Goal: Transaction & Acquisition: Purchase product/service

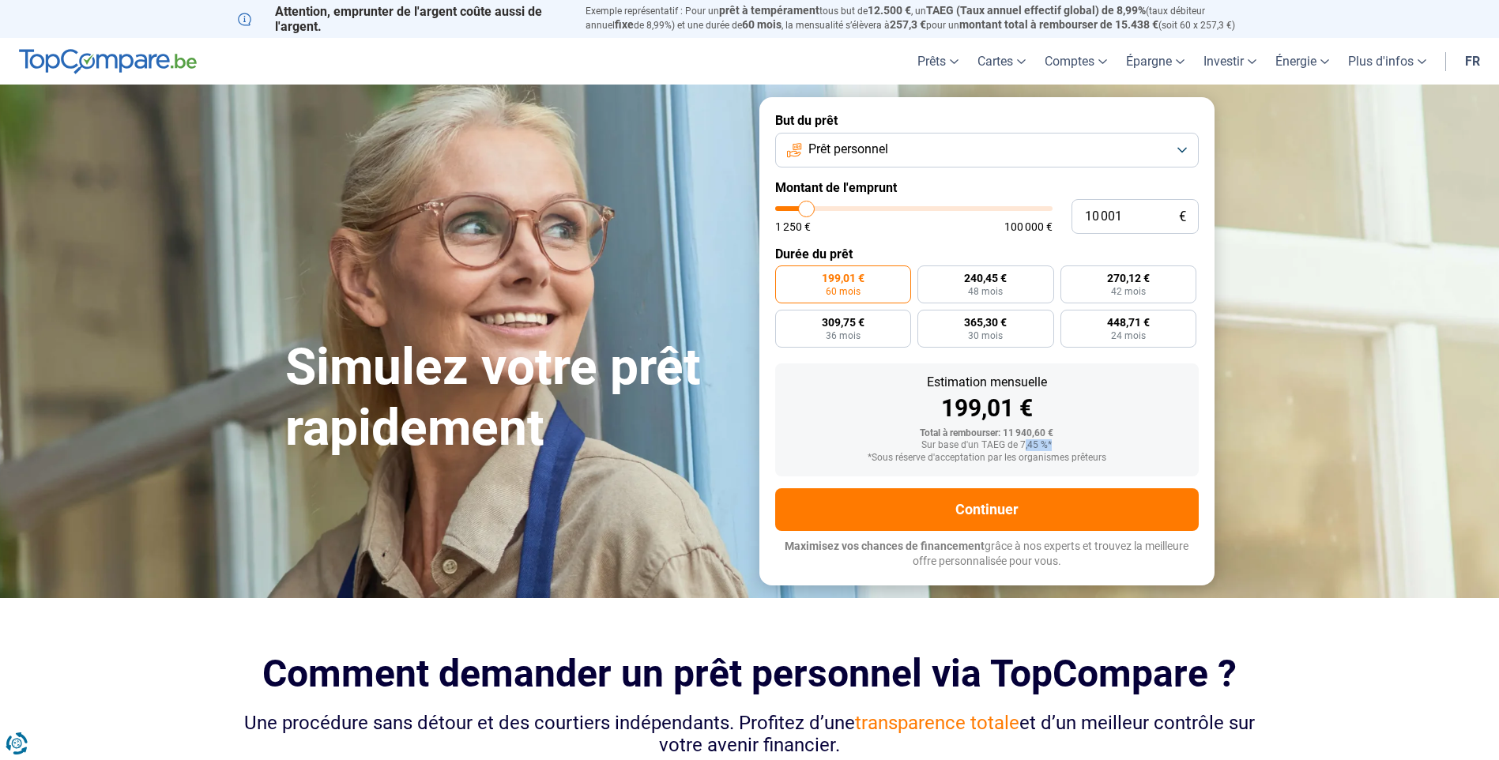
drag, startPoint x: 1027, startPoint y: 442, endPoint x: 1058, endPoint y: 443, distance: 30.8
click at [1058, 443] on div "Sur base d'un TAEG de 7,45 %*" at bounding box center [987, 445] width 398 height 11
click at [1058, 444] on div "Sur base d'un TAEG de 7,45 %*" at bounding box center [987, 445] width 398 height 11
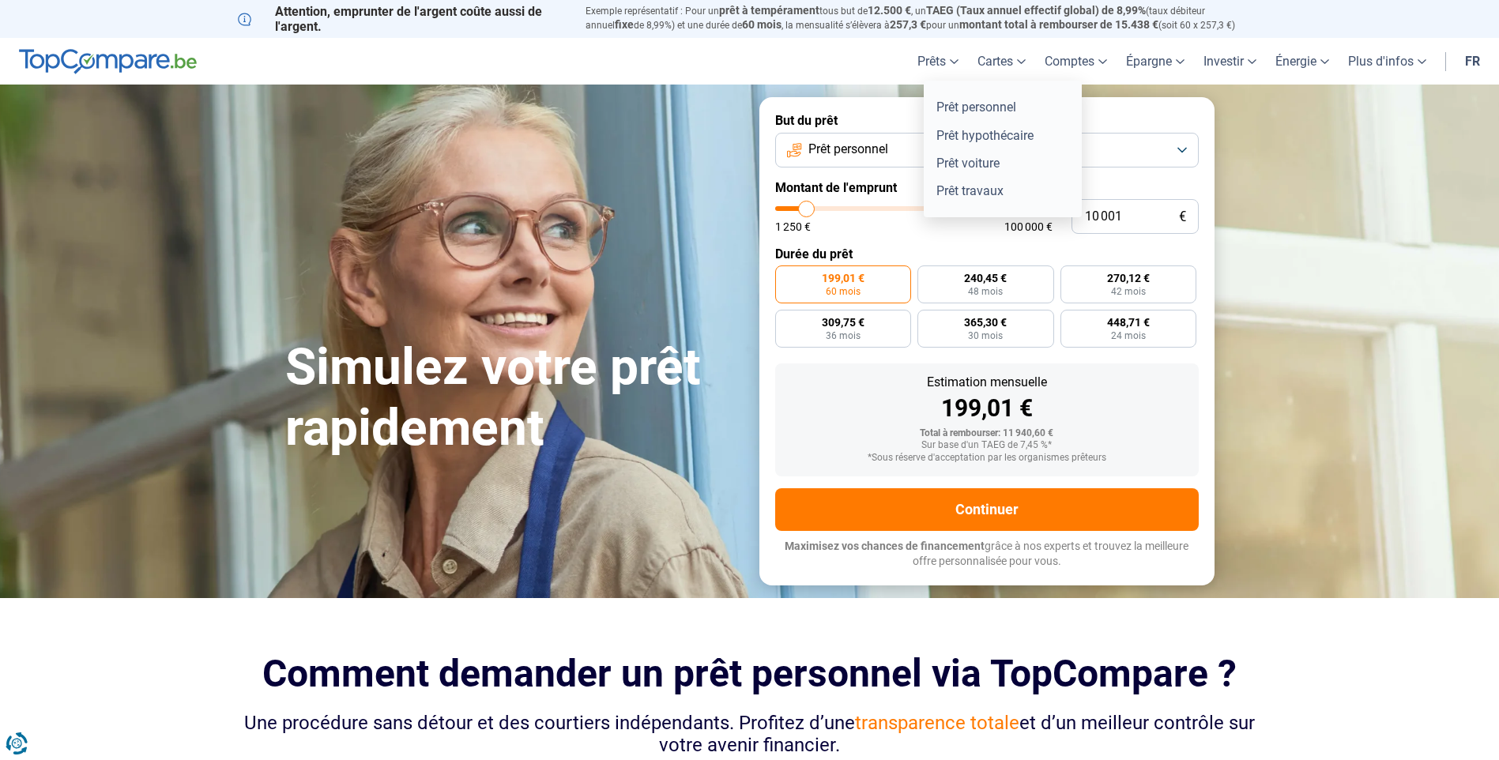
click at [949, 58] on link "Prêts" at bounding box center [938, 61] width 60 height 47
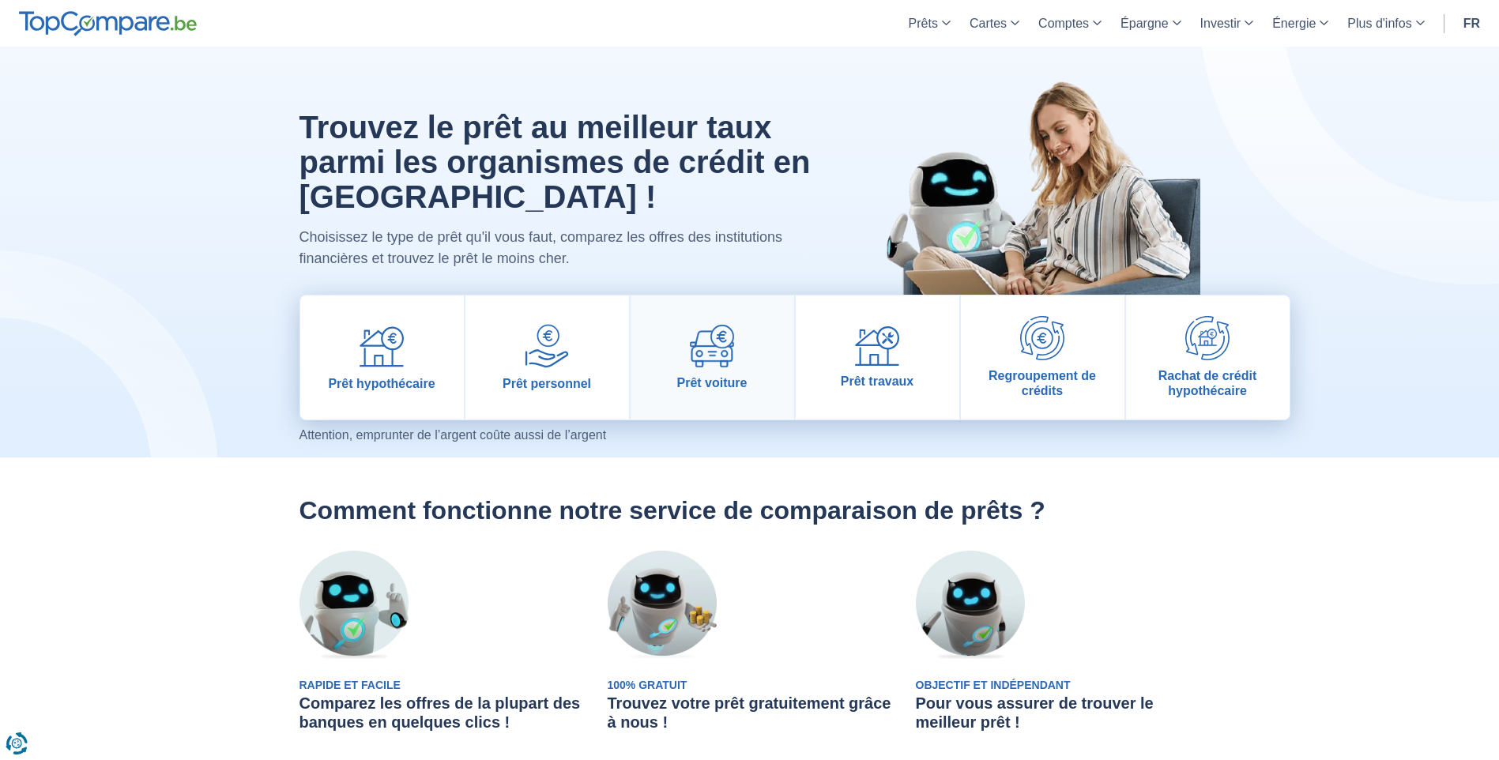
click at [700, 369] on link "Prêt voiture" at bounding box center [713, 358] width 164 height 124
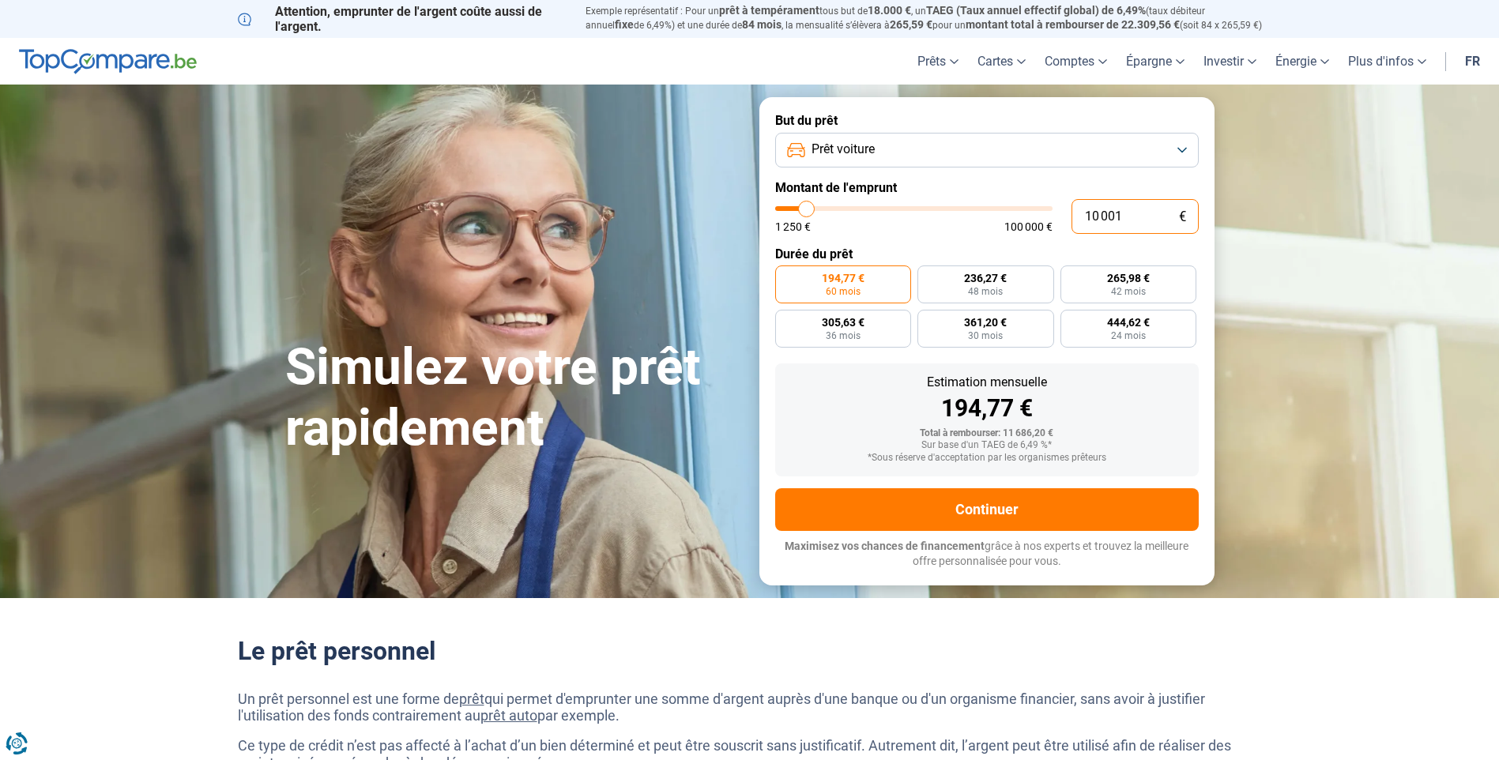
drag, startPoint x: 1096, startPoint y: 213, endPoint x: 943, endPoint y: 216, distance: 153.4
click at [942, 214] on div "10 001 € 1 250 € 100 000 €" at bounding box center [987, 216] width 424 height 35
type input "10000"
radio input "true"
type input "2"
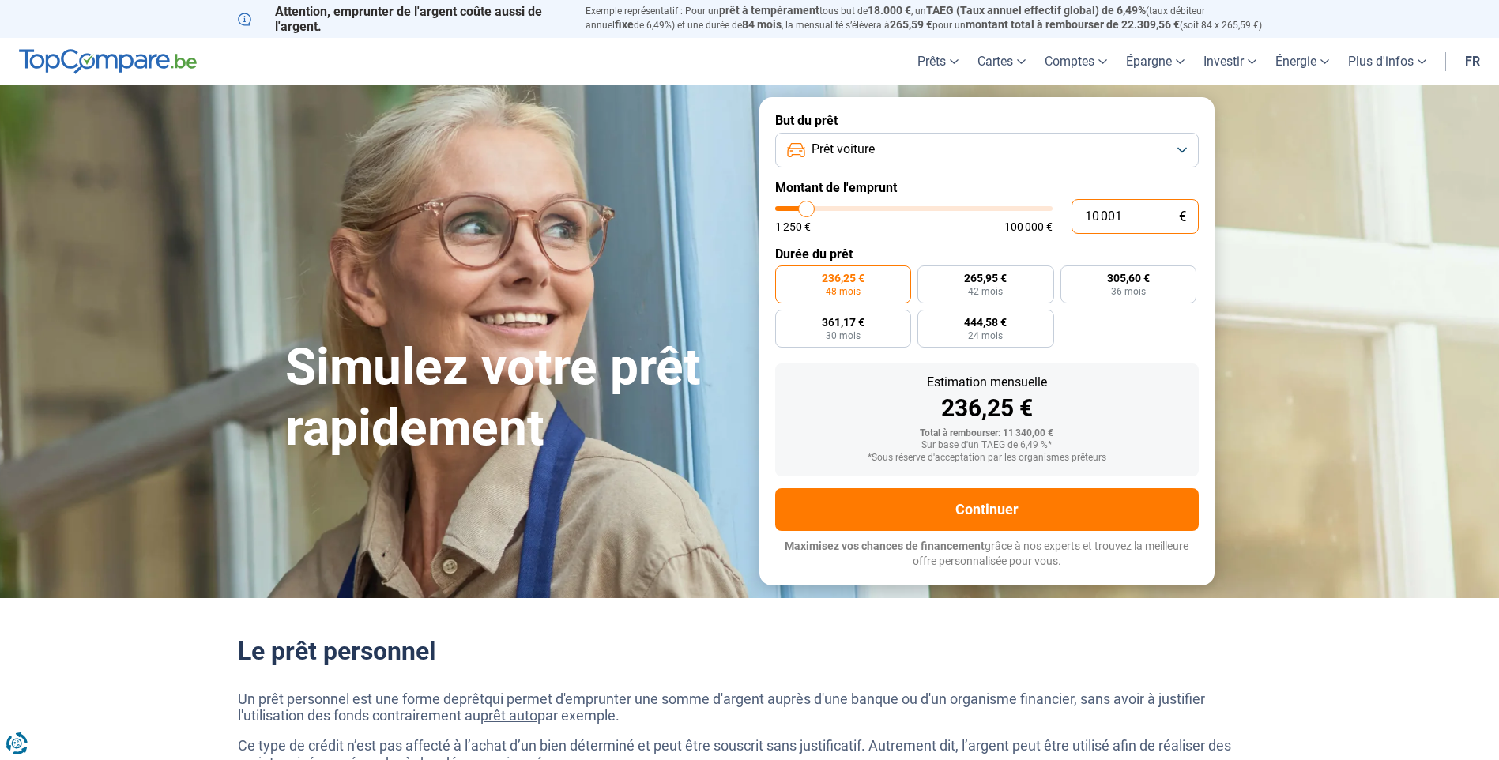
type input "1250"
type input "20"
type input "1250"
type input "200"
type input "1250"
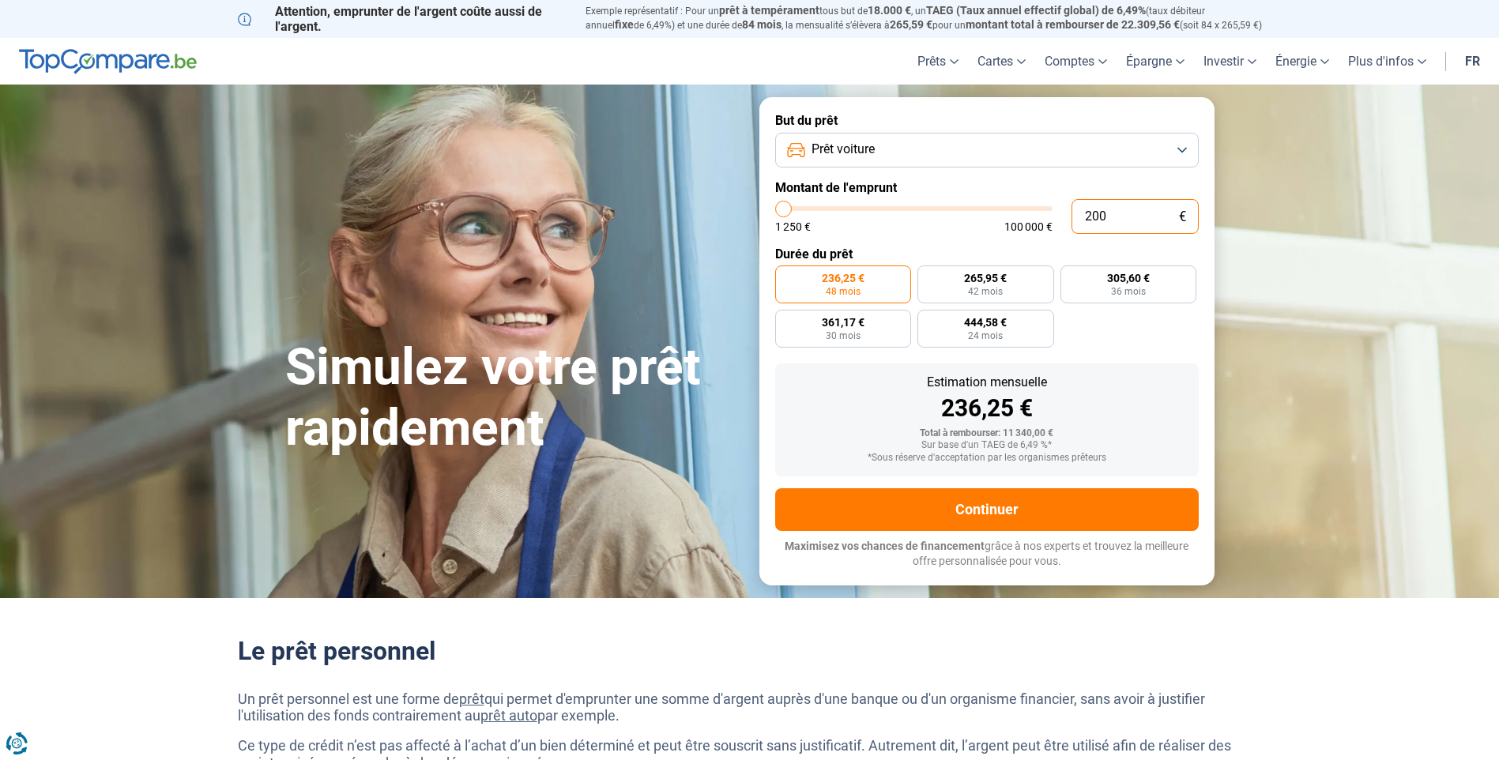
type input "2 000"
type input "2000"
type input "20 000"
type input "20000"
radio input "false"
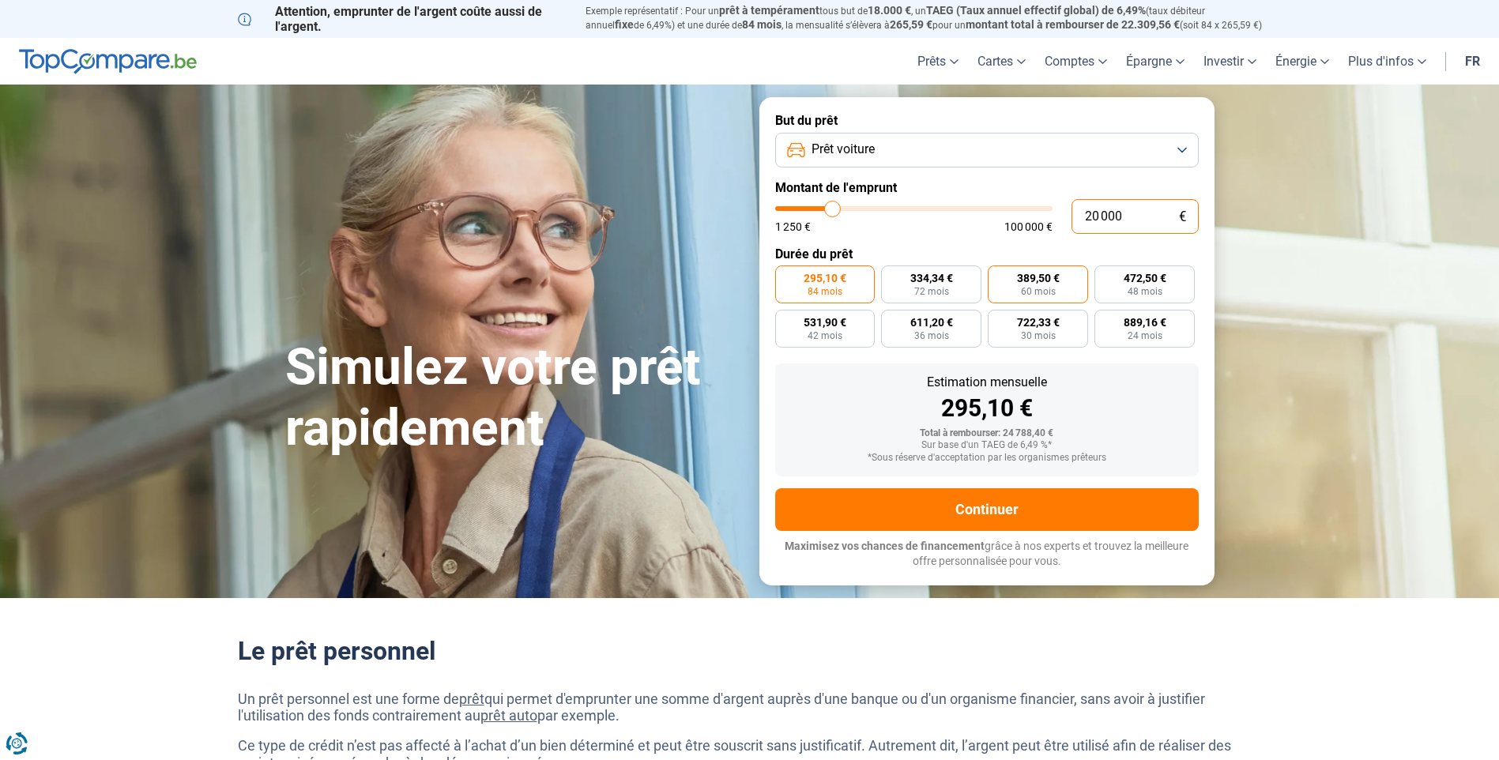
type input "20 000"
click at [1057, 284] on span "389,50 €" at bounding box center [1038, 278] width 43 height 11
click at [998, 276] on input "389,50 € 60 mois" at bounding box center [993, 271] width 10 height 10
radio input "true"
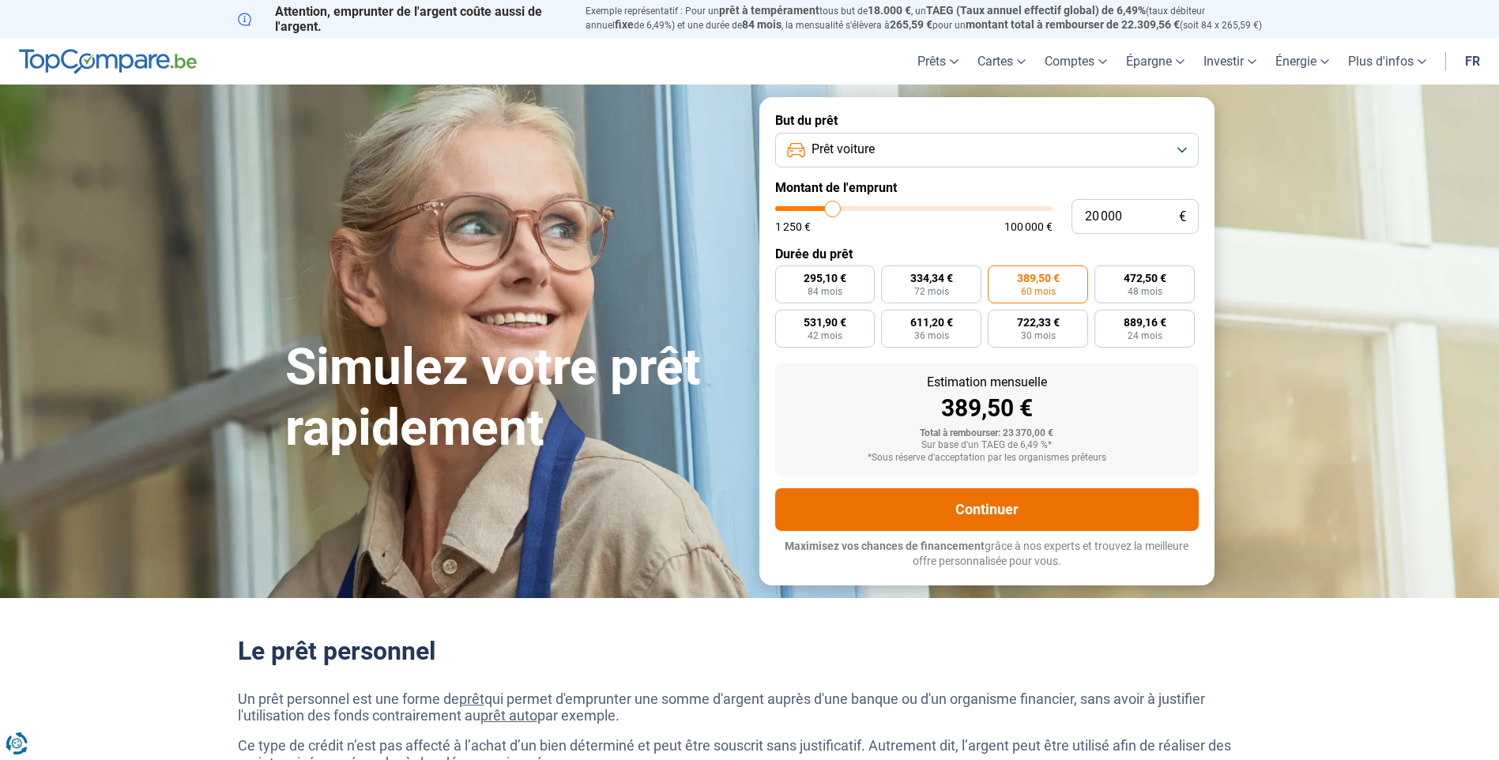
click at [1008, 507] on button "Continuer" at bounding box center [987, 509] width 424 height 43
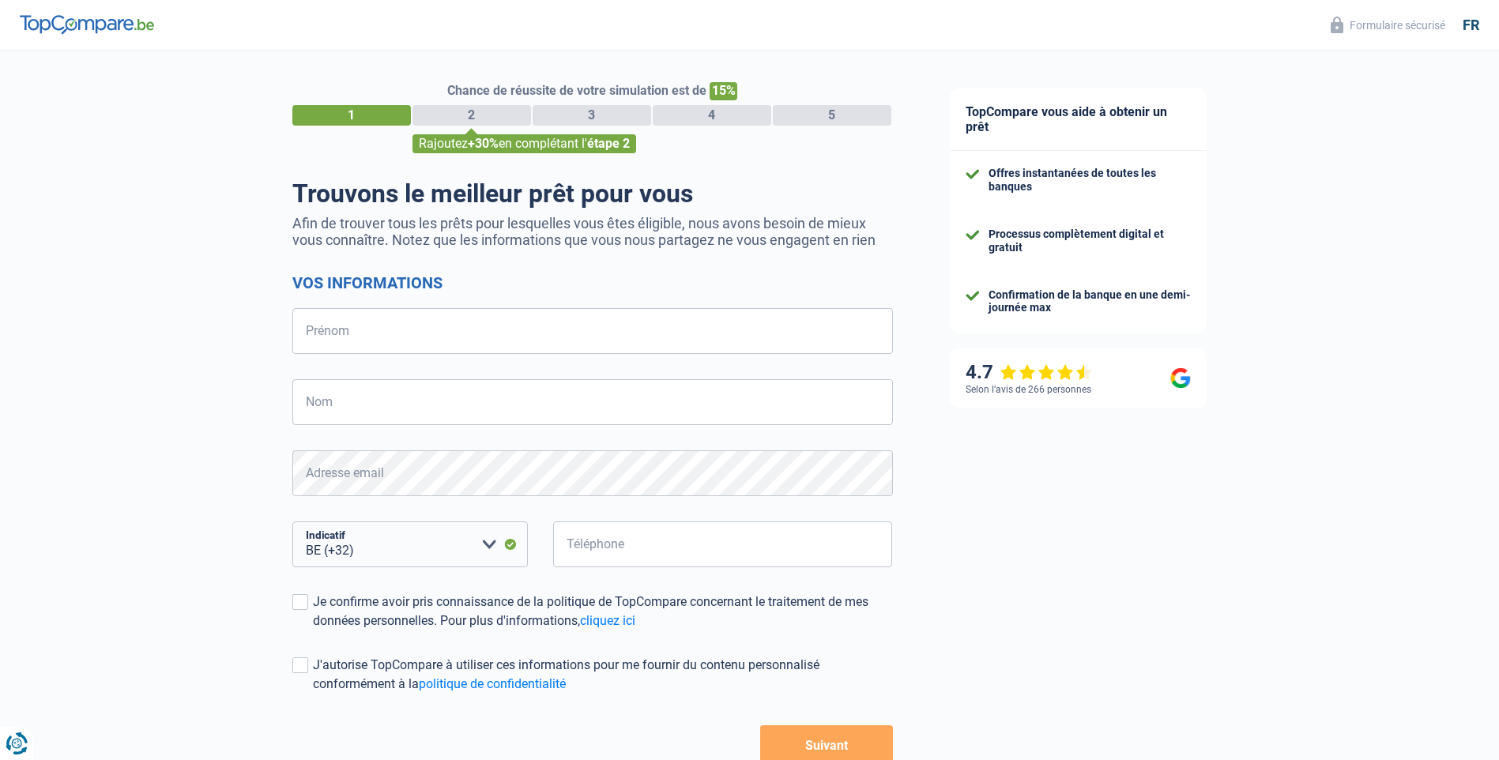
select select "32"
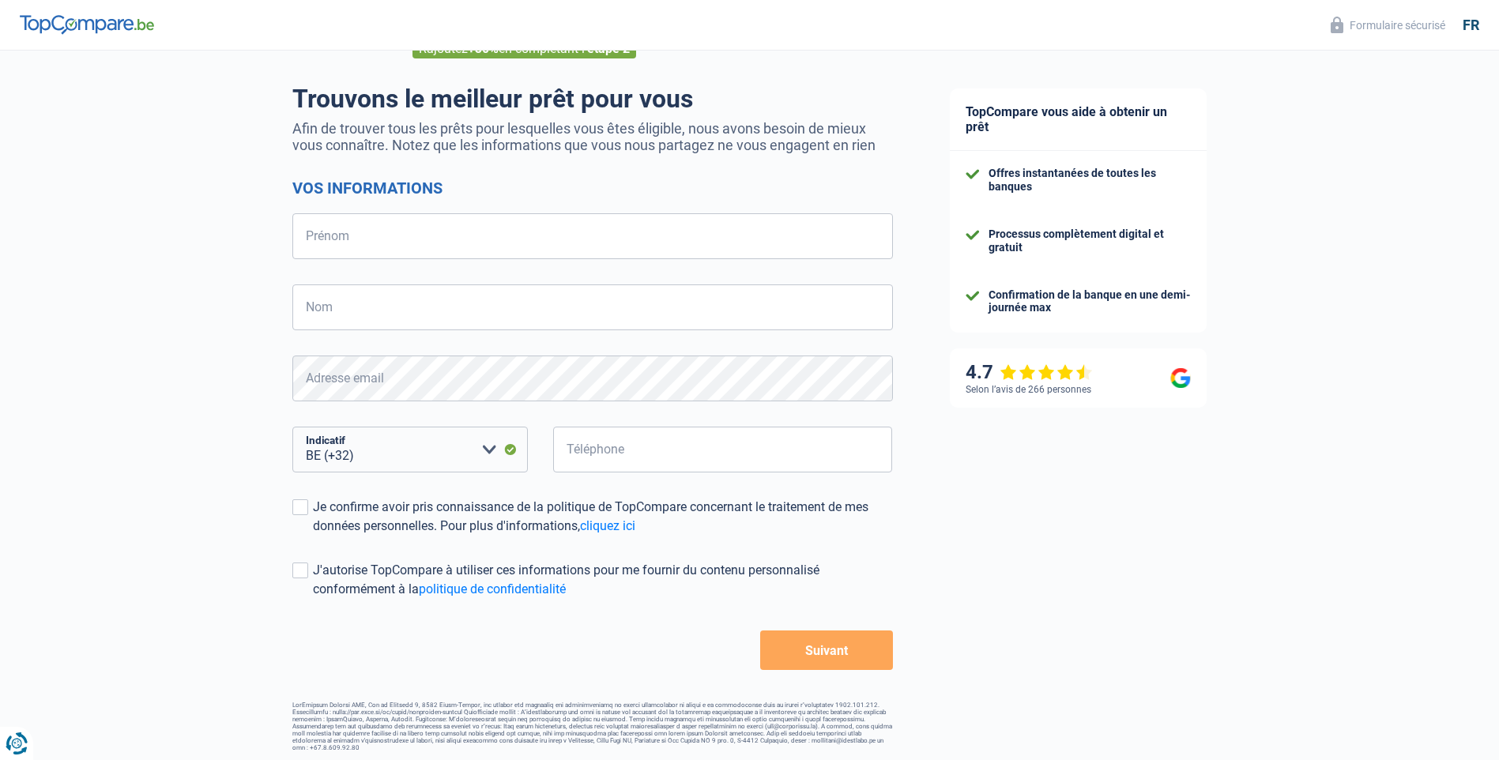
scroll to position [98, 0]
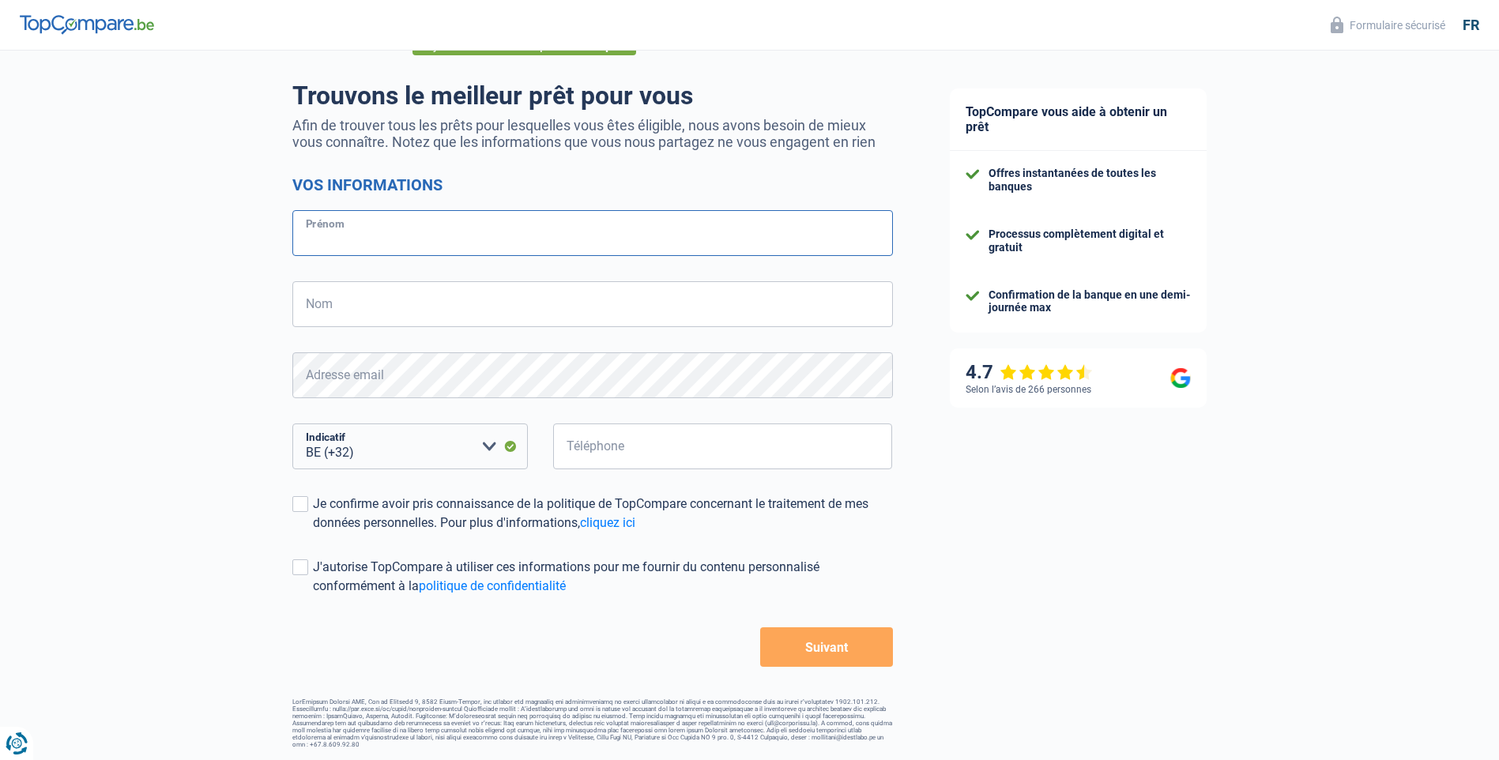
click at [364, 234] on input "Prénom" at bounding box center [592, 233] width 601 height 46
drag, startPoint x: 364, startPoint y: 233, endPoint x: 225, endPoint y: 222, distance: 139.6
click at [225, 221] on div "Chance de réussite de votre simulation est de 15% 1 2 3 4 5 Rajoutez +30% en co…" at bounding box center [461, 350] width 922 height 809
type input "arz"
